Goal: Information Seeking & Learning: Learn about a topic

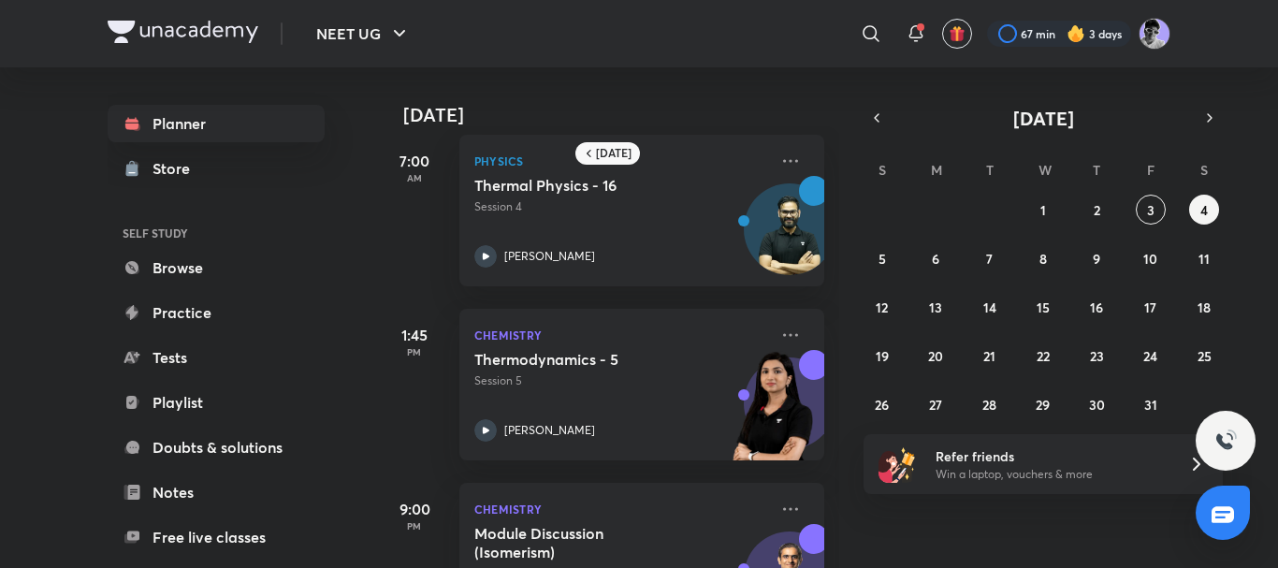
scroll to position [110, 0]
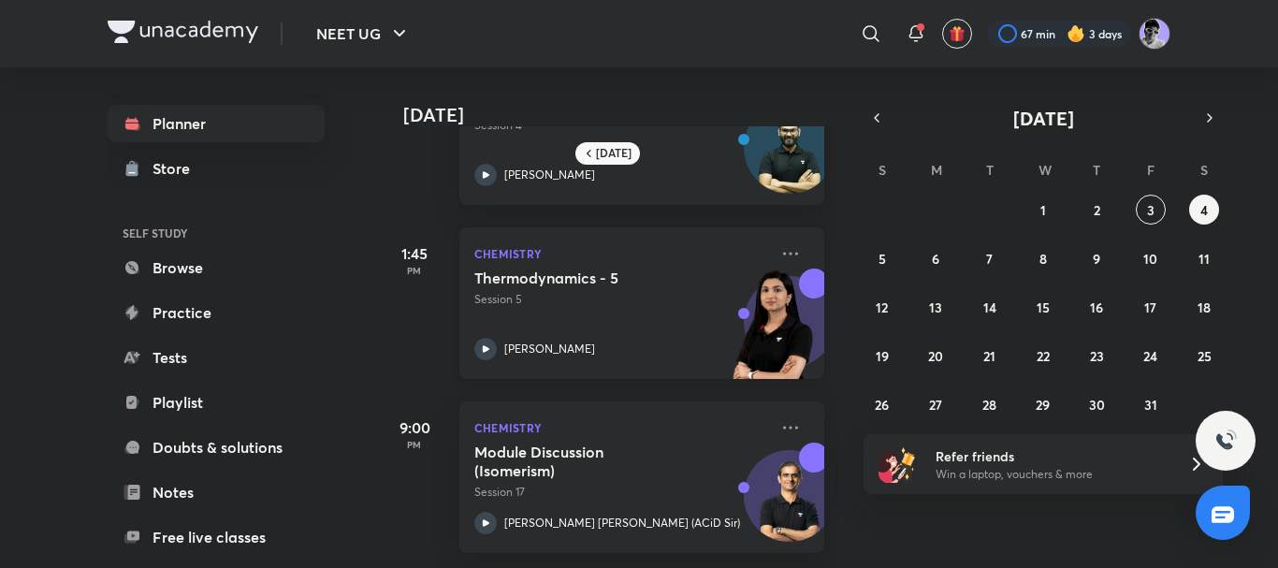
click at [480, 341] on icon at bounding box center [486, 349] width 22 height 22
click at [1146, 209] on button "3" at bounding box center [1151, 210] width 30 height 30
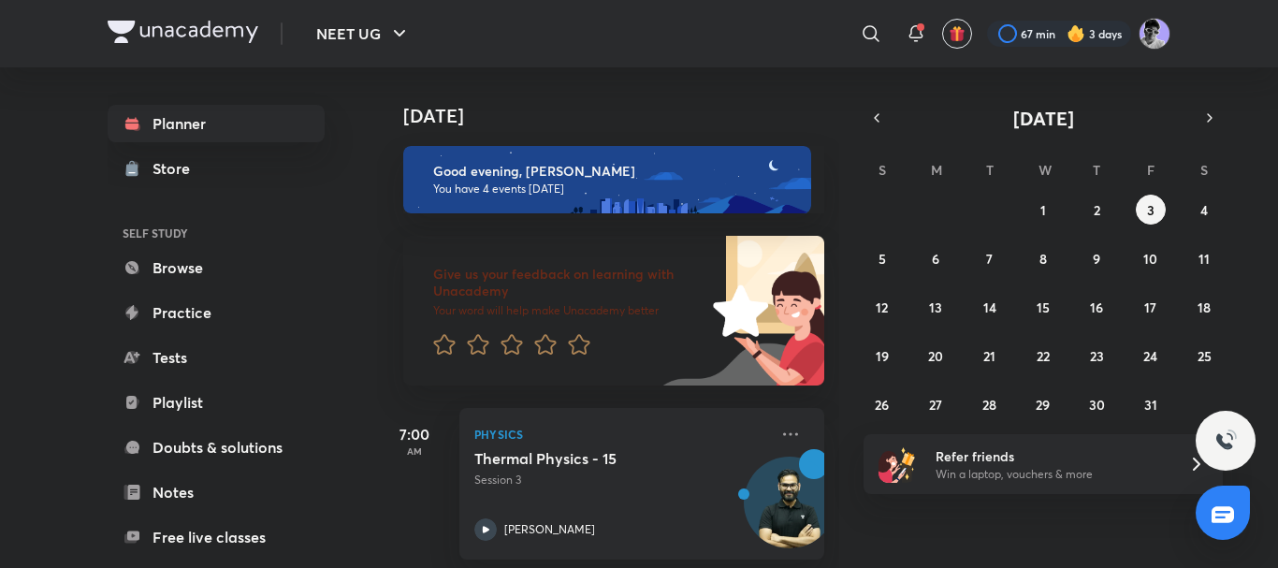
scroll to position [543, 0]
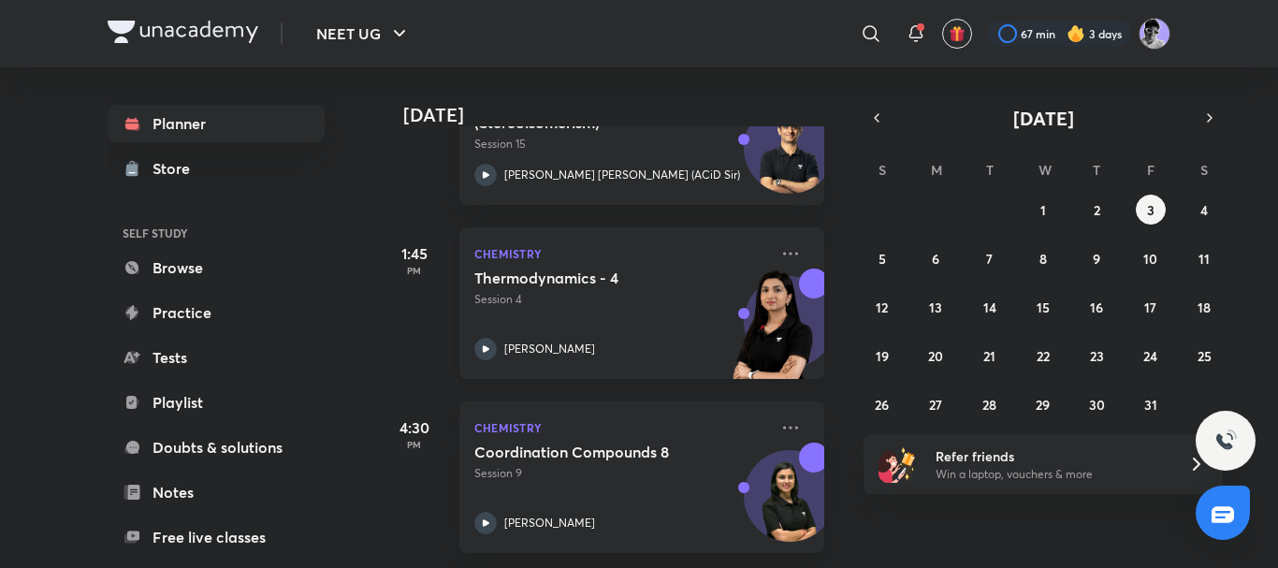
click at [485, 339] on icon at bounding box center [486, 349] width 22 height 22
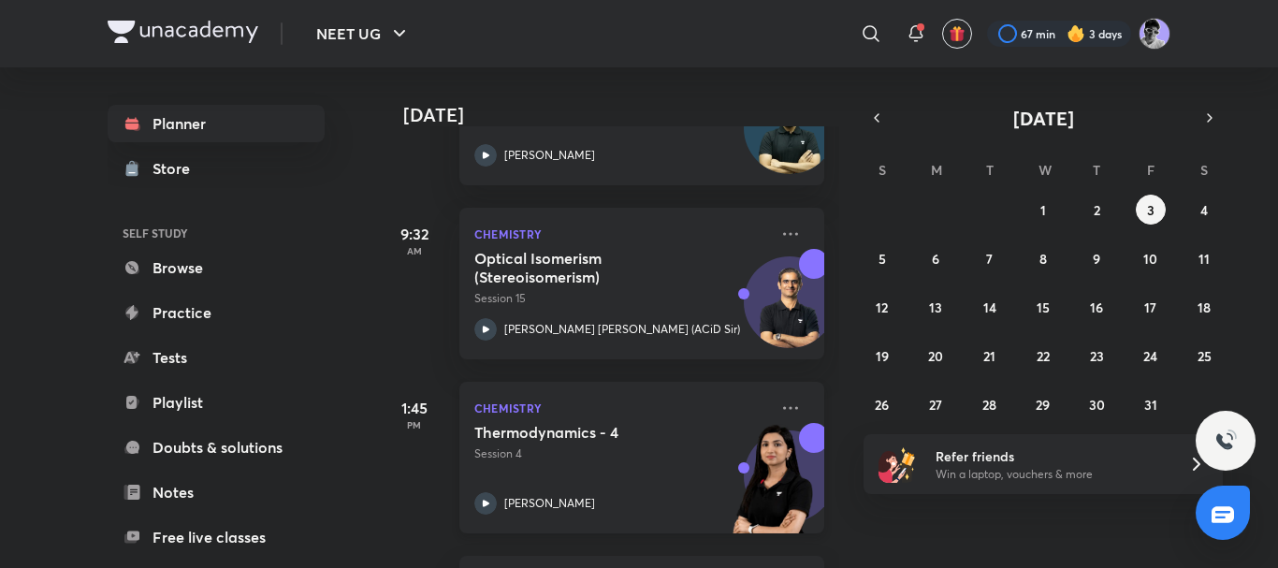
scroll to position [378, 0]
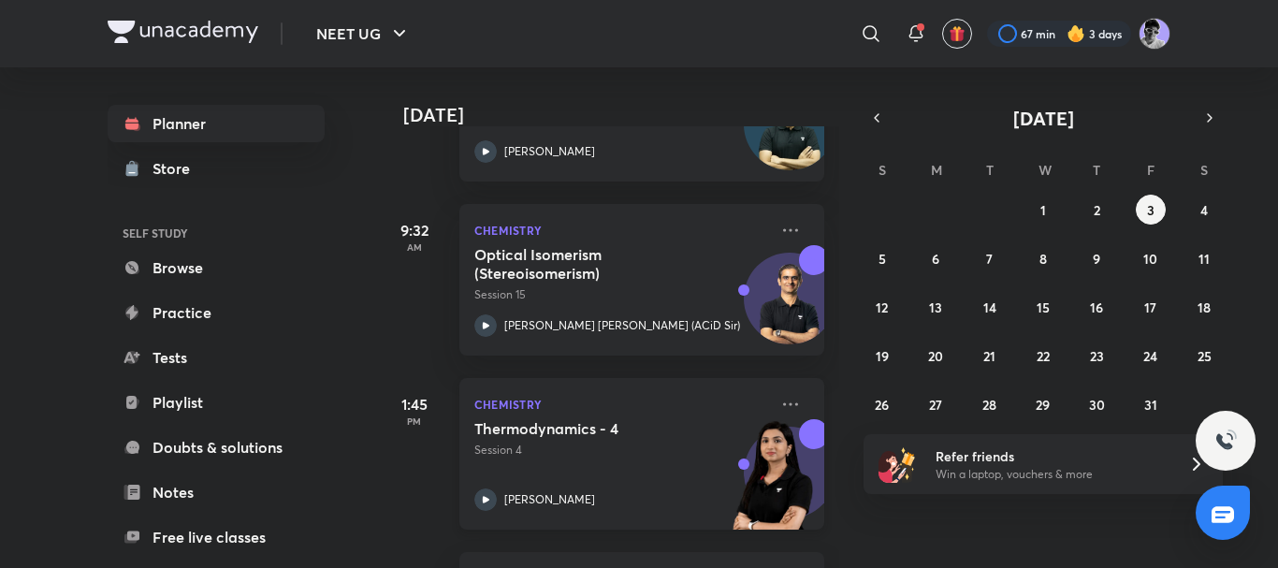
click at [490, 496] on icon at bounding box center [486, 500] width 22 height 22
